Goal: Task Accomplishment & Management: Complete application form

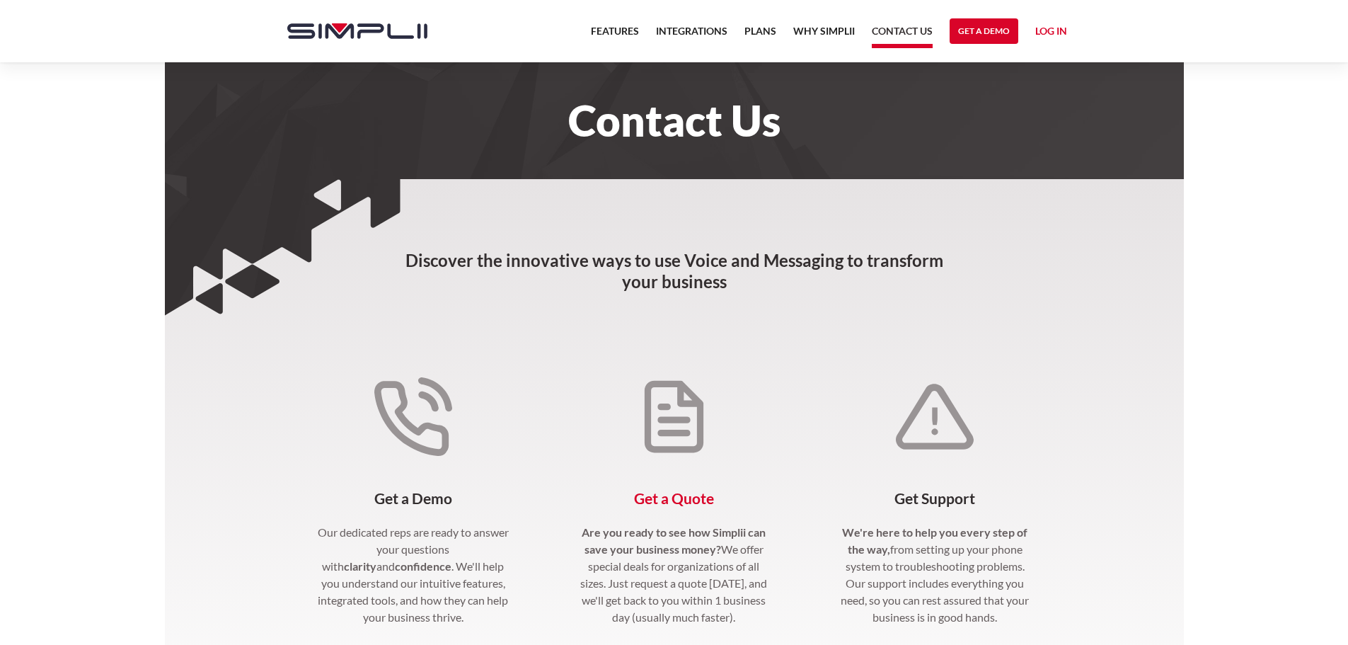
drag, startPoint x: 691, startPoint y: 471, endPoint x: 792, endPoint y: 482, distance: 101.0
click at [691, 471] on div "Get a Quote Are you ready to see how Simplii can save your business money? We o…" at bounding box center [674, 531] width 230 height 376
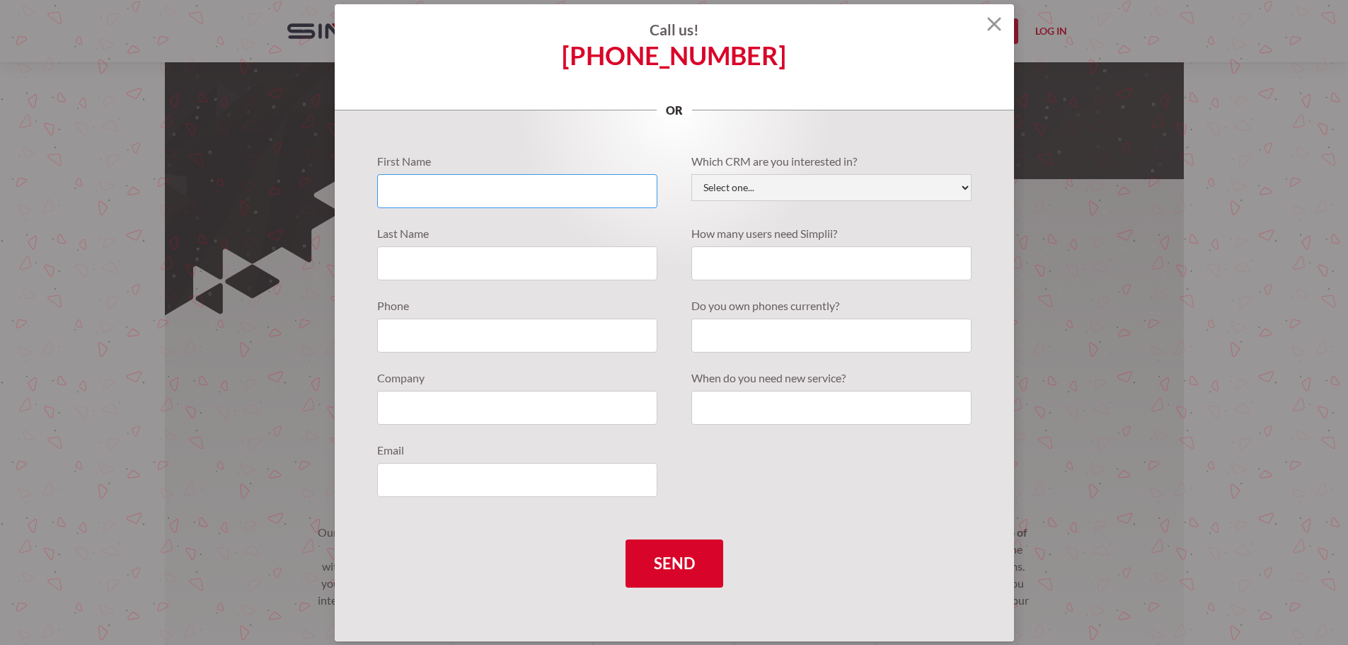
click at [565, 188] on input "Quote Requests" at bounding box center [517, 191] width 280 height 34
type input "[PERSON_NAME]"
type input "3034445440"
type input "Financial [PERSON_NAME] Associates"
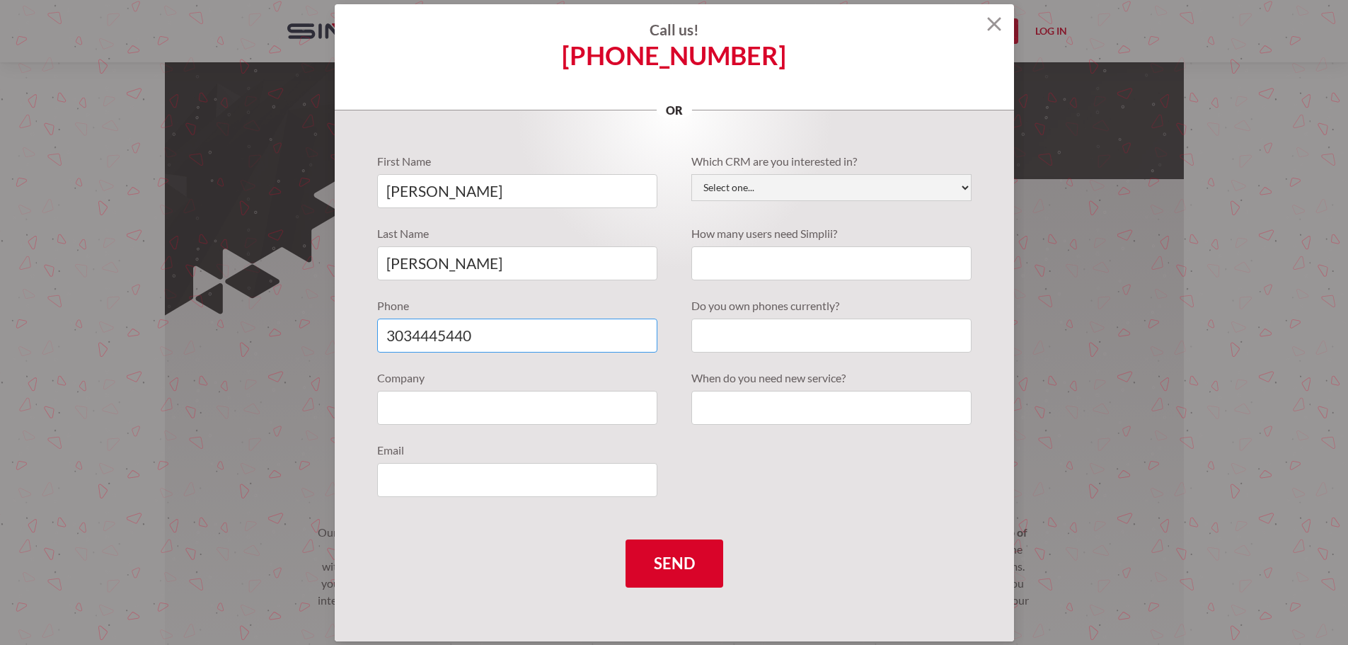
type input "[PERSON_NAME][EMAIL_ADDRESS][PERSON_NAME][DOMAIN_NAME]"
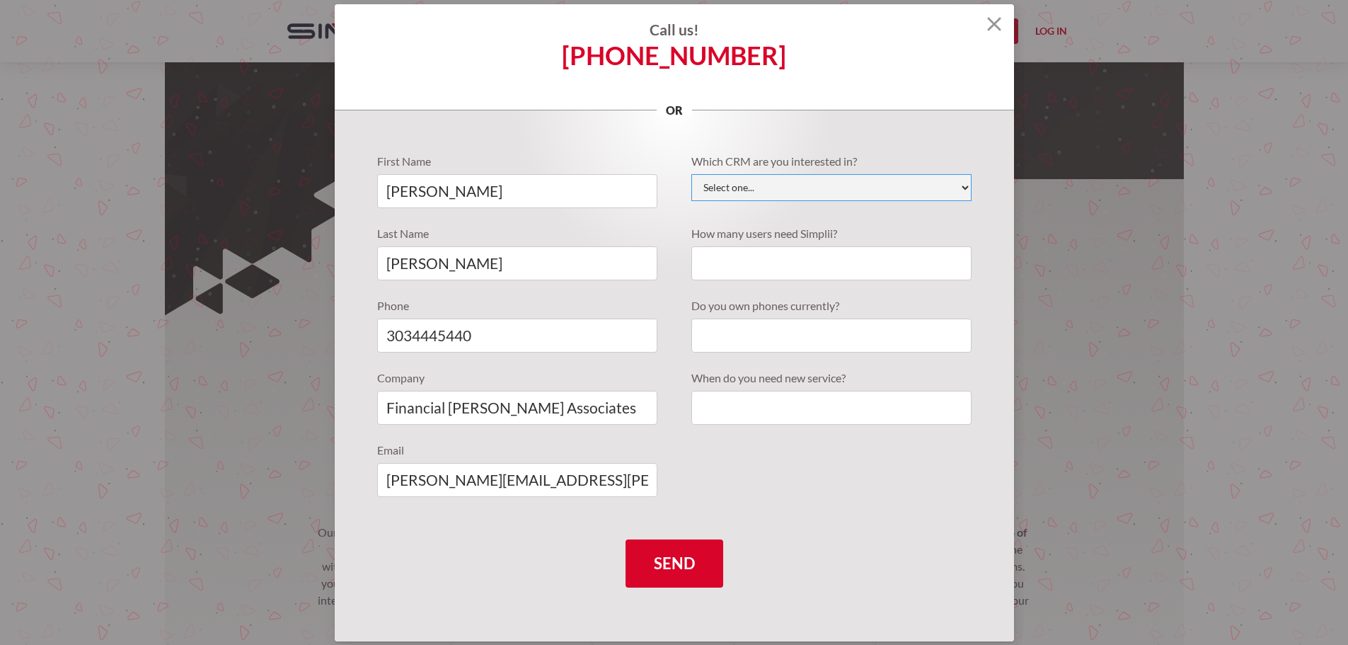
click at [831, 183] on select "Select one... Active Campaign Autotask ChildCareCRM [DOMAIN_NAME] ConnectWise C…" at bounding box center [831, 187] width 280 height 27
select select "Wealthbox"
click at [691, 174] on select "Select one... Active Campaign Autotask ChildCareCRM [DOMAIN_NAME] ConnectWise C…" at bounding box center [831, 187] width 280 height 27
click at [799, 262] on input "Quote Requests" at bounding box center [831, 263] width 280 height 34
type input "6"
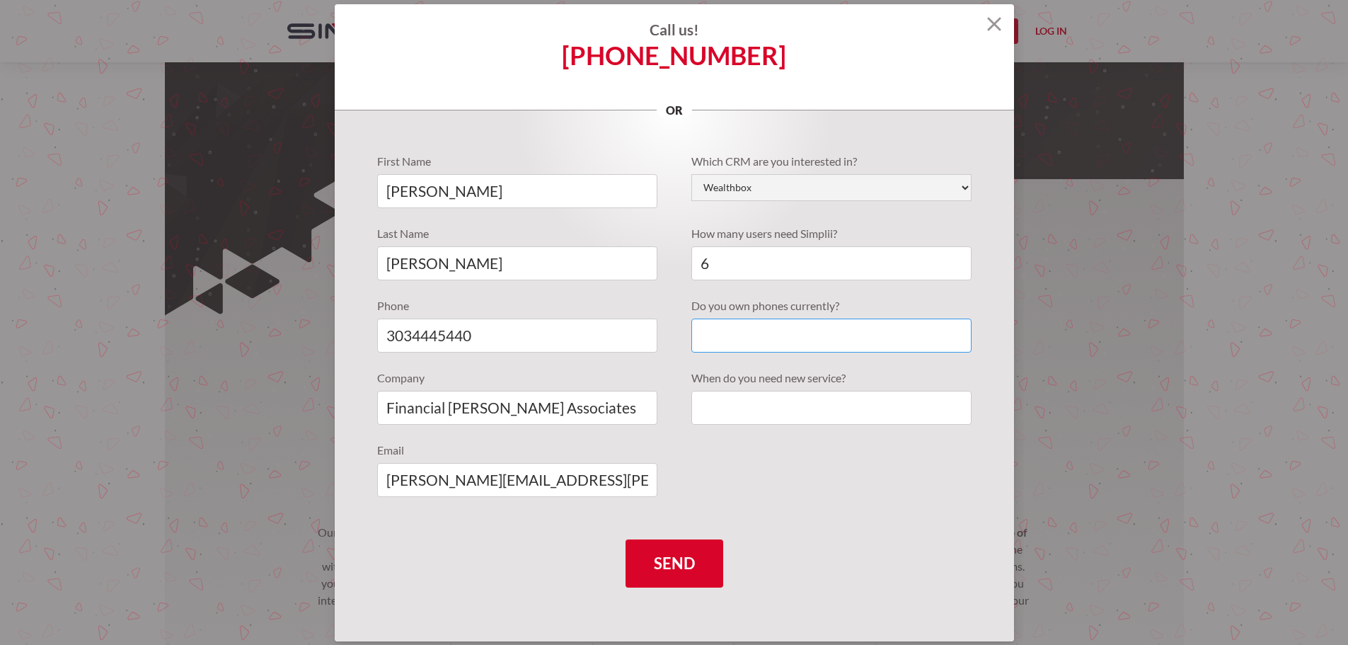
drag, startPoint x: 806, startPoint y: 340, endPoint x: 858, endPoint y: 342, distance: 51.7
click at [806, 340] on input "Quote Requests" at bounding box center [831, 335] width 280 height 34
type input "S"
type input "N"
type input "No"
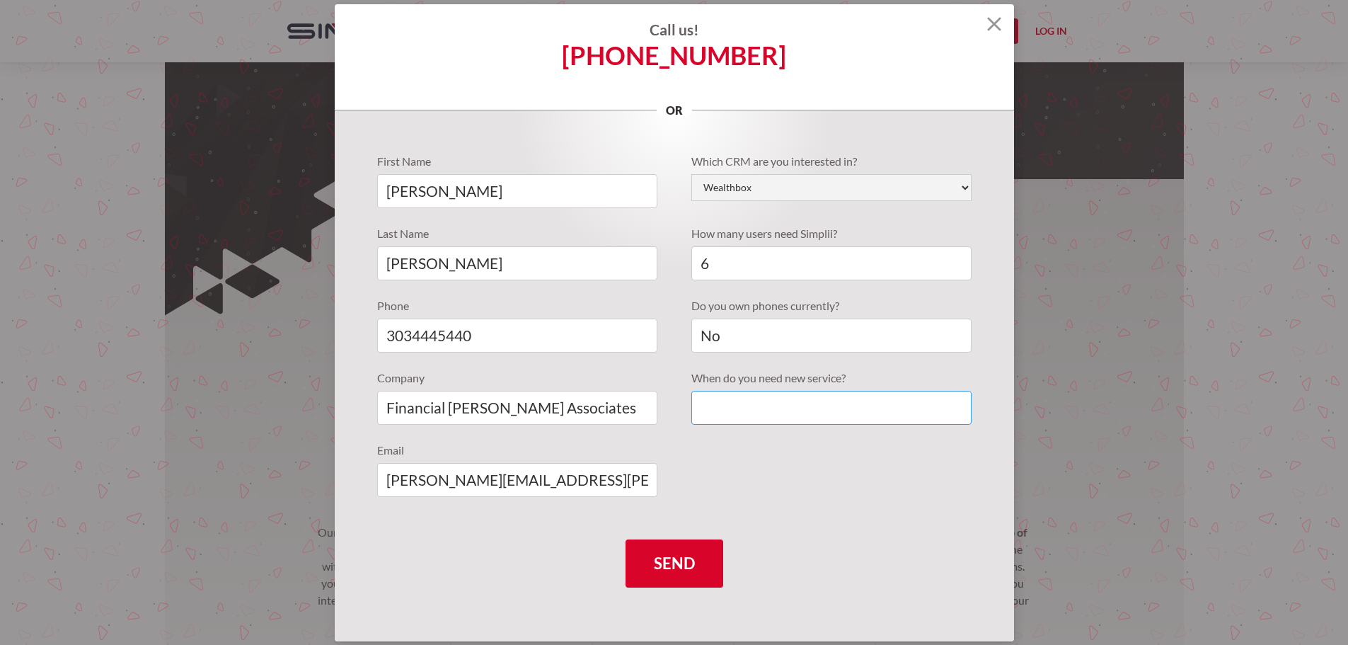
click at [906, 405] on input "Quote Requests" at bounding box center [831, 408] width 280 height 34
type input "Flexible"
click at [673, 561] on input "Send" at bounding box center [675, 563] width 98 height 48
type input "Please wait..."
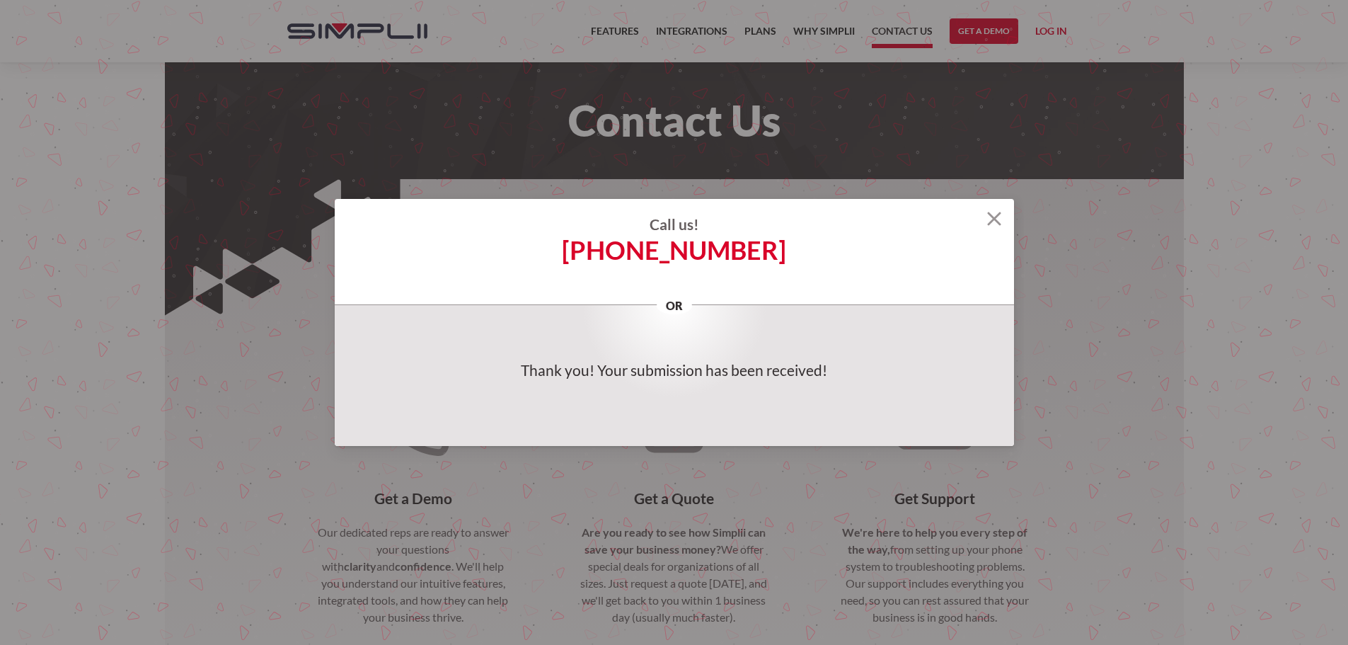
click at [998, 219] on img at bounding box center [994, 219] width 14 height 14
